Goal: Task Accomplishment & Management: Use online tool/utility

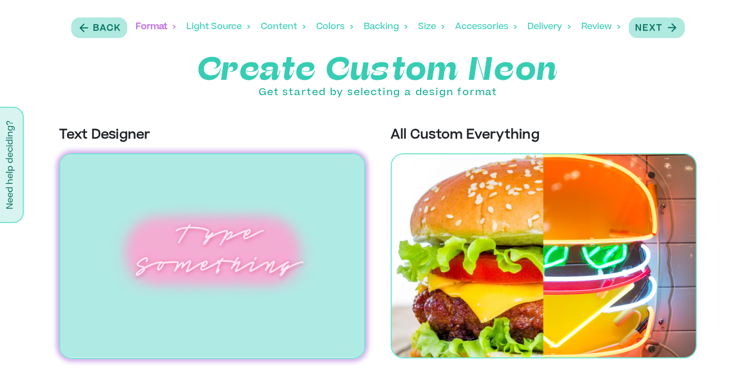
click at [235, 246] on img at bounding box center [212, 255] width 306 height 205
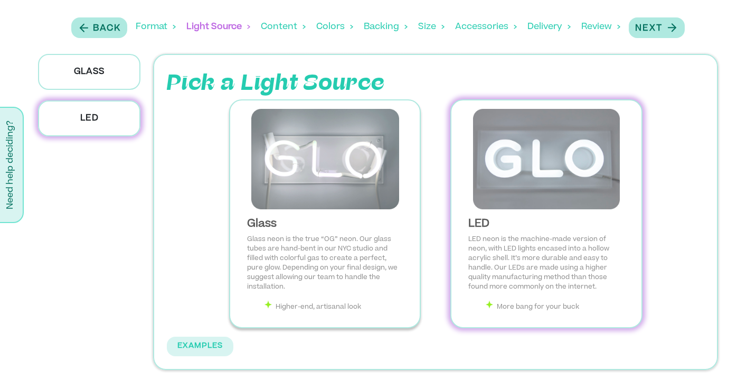
click at [296, 261] on p "Glass neon is the true “OG” neon. Our glass tubes are hand-bent in our NYC stud…" at bounding box center [325, 263] width 156 height 57
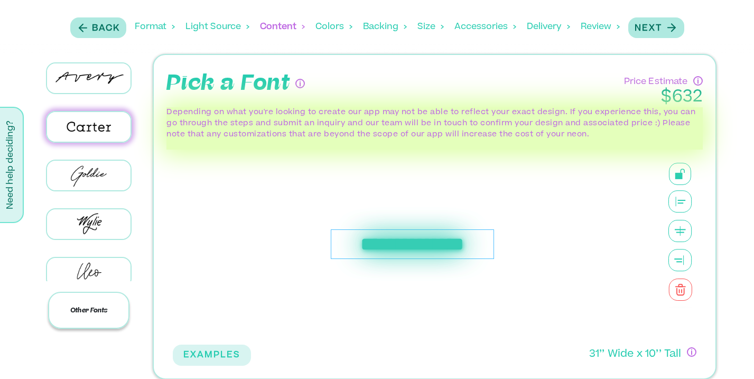
click at [87, 317] on p "Other Fonts" at bounding box center [88, 310] width 81 height 37
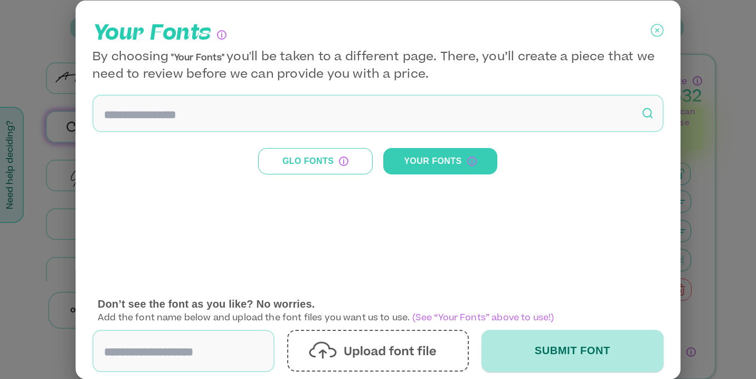
click at [319, 160] on button "Glo Fonts" at bounding box center [316, 160] width 114 height 26
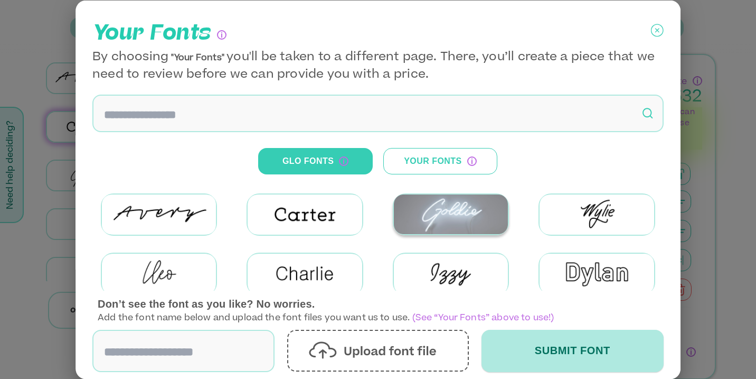
click at [422, 207] on img at bounding box center [451, 214] width 114 height 40
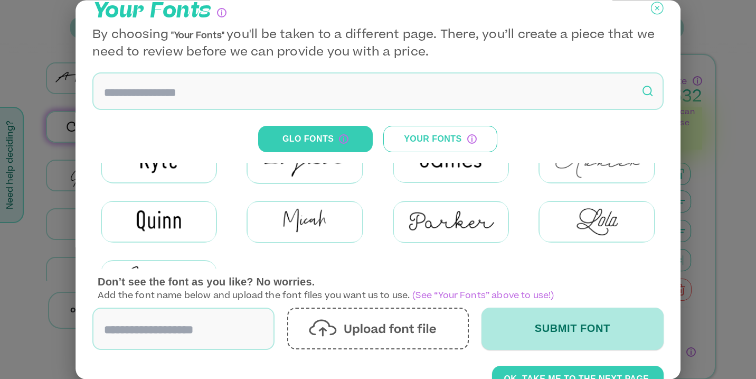
scroll to position [154, 0]
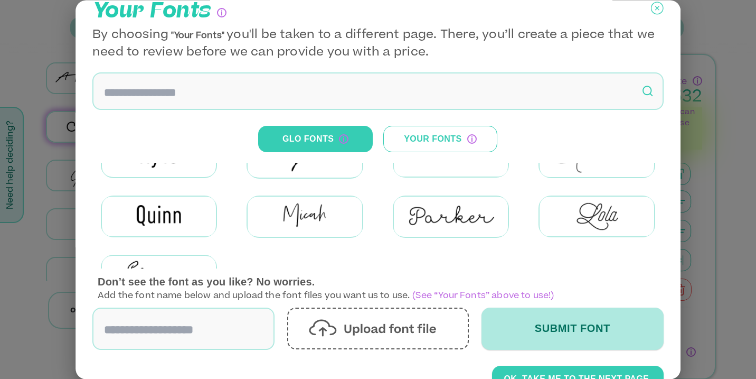
click at [536, 306] on div "By choosing "Your Fonts" you'll be taken to a different page. There, you’ll cre…" at bounding box center [378, 209] width 572 height 365
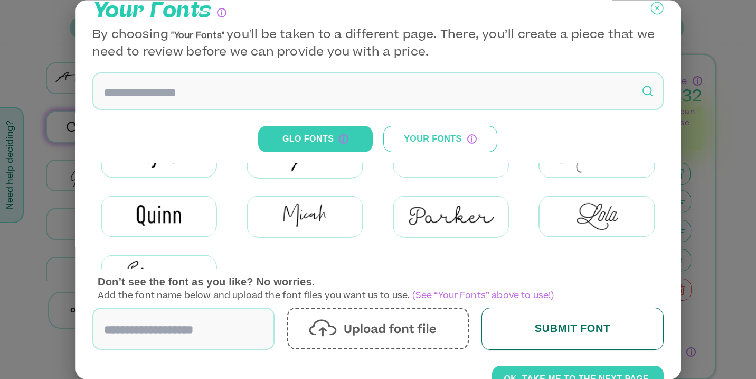
click at [541, 323] on button "Submit Font" at bounding box center [573, 328] width 182 height 42
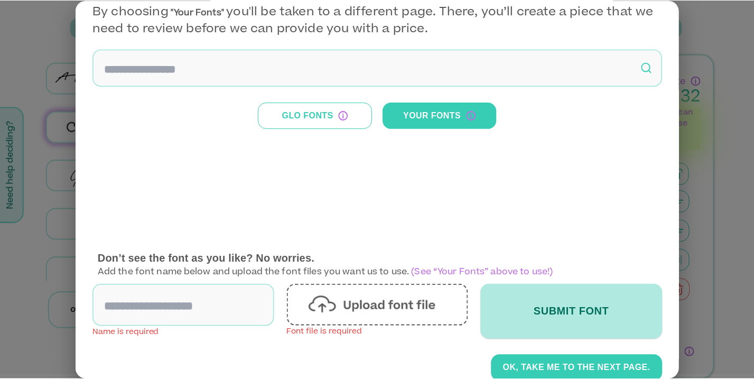
scroll to position [64, 0]
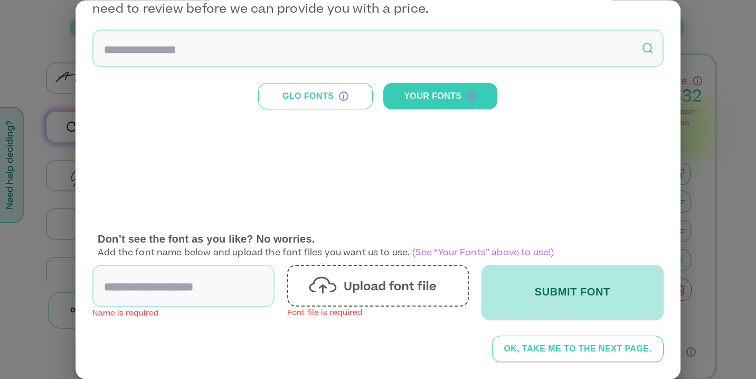
click at [602, 343] on button "OK, TAKE ME TO THE NEXT PAGE." at bounding box center [577, 348] width 171 height 26
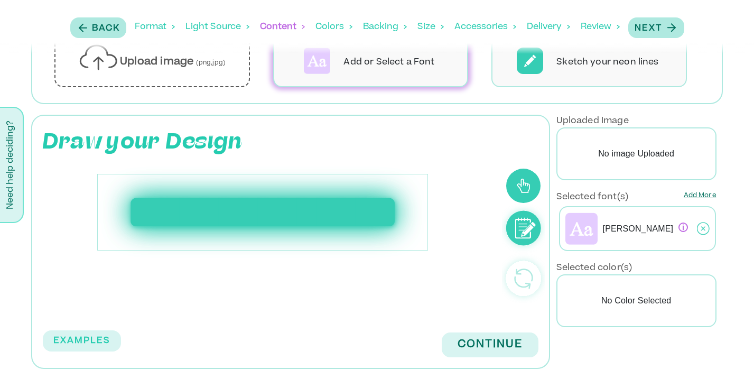
scroll to position [144, 0]
click at [246, 219] on div "**********" at bounding box center [262, 211] width 331 height 77
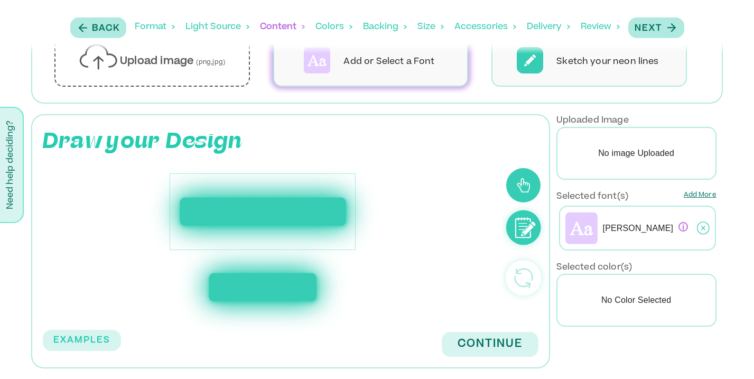
click at [703, 229] on icon at bounding box center [703, 228] width 13 height 26
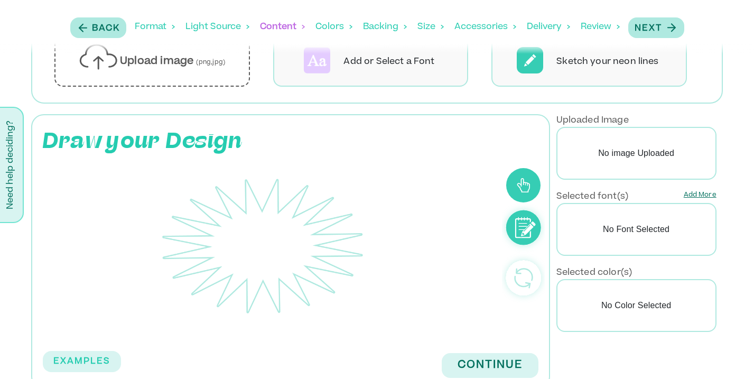
click at [609, 232] on p "No Font Selected" at bounding box center [636, 229] width 160 height 53
